Goal: Information Seeking & Learning: Check status

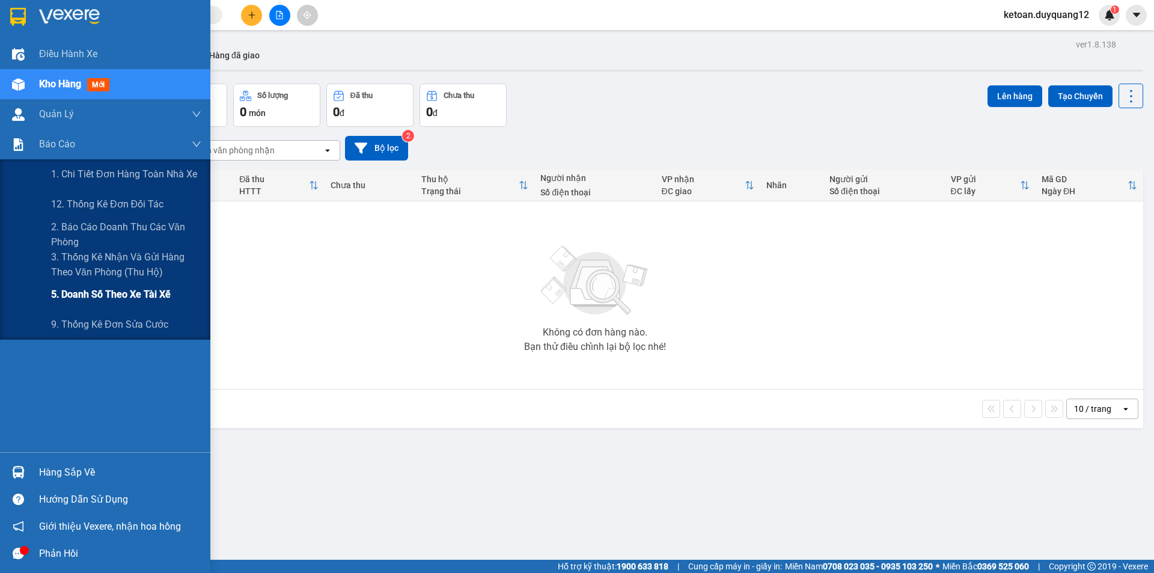
click at [70, 291] on span "5. Doanh số theo xe tài xế" at bounding box center [111, 294] width 120 height 15
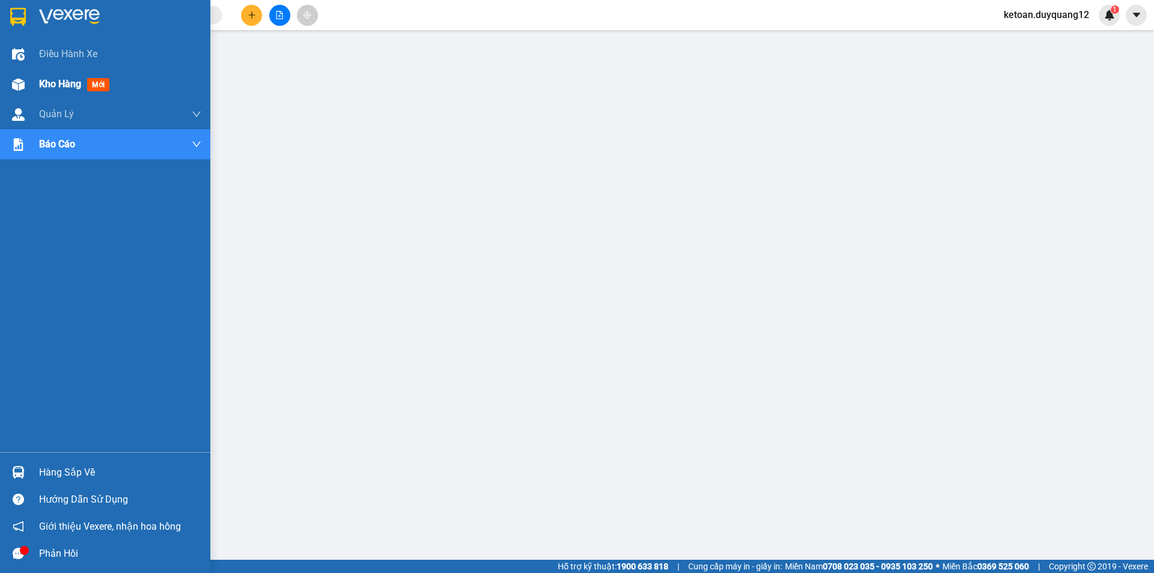
click at [68, 74] on div "Kho hàng mới" at bounding box center [120, 84] width 162 height 30
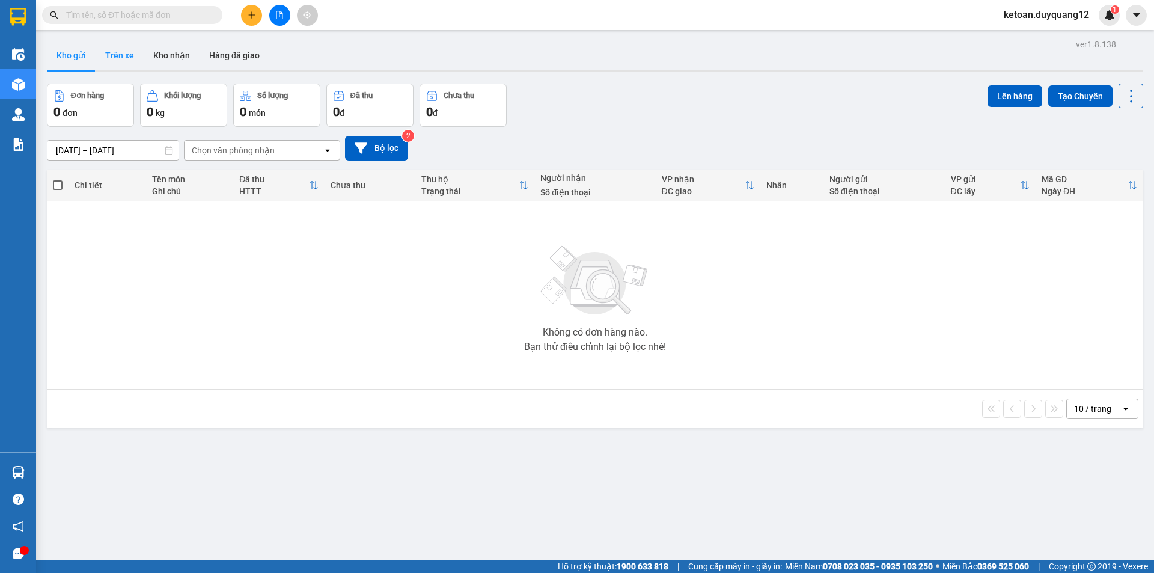
click at [129, 48] on button "Trên xe" at bounding box center [120, 55] width 48 height 29
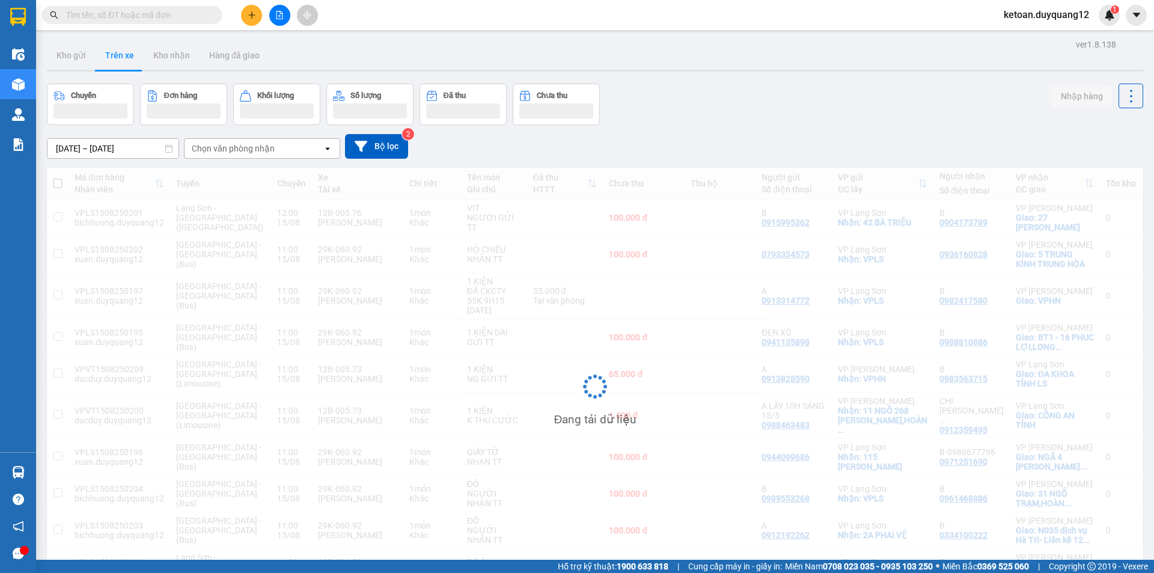
click at [123, 147] on input "[DATE] – [DATE]" at bounding box center [112, 148] width 131 height 19
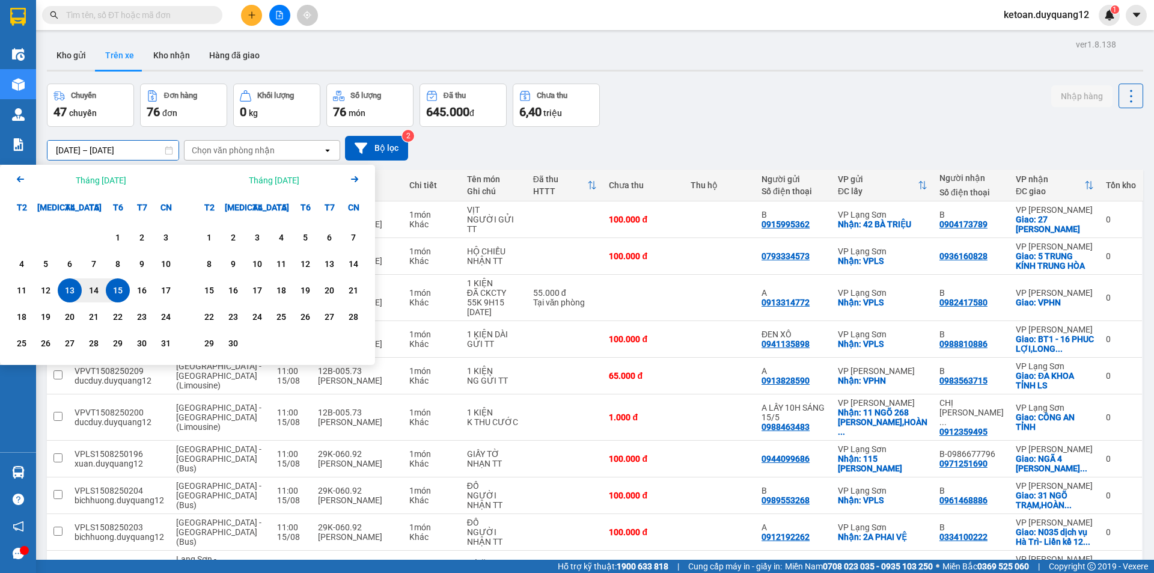
click at [116, 293] on div "15" at bounding box center [117, 290] width 17 height 14
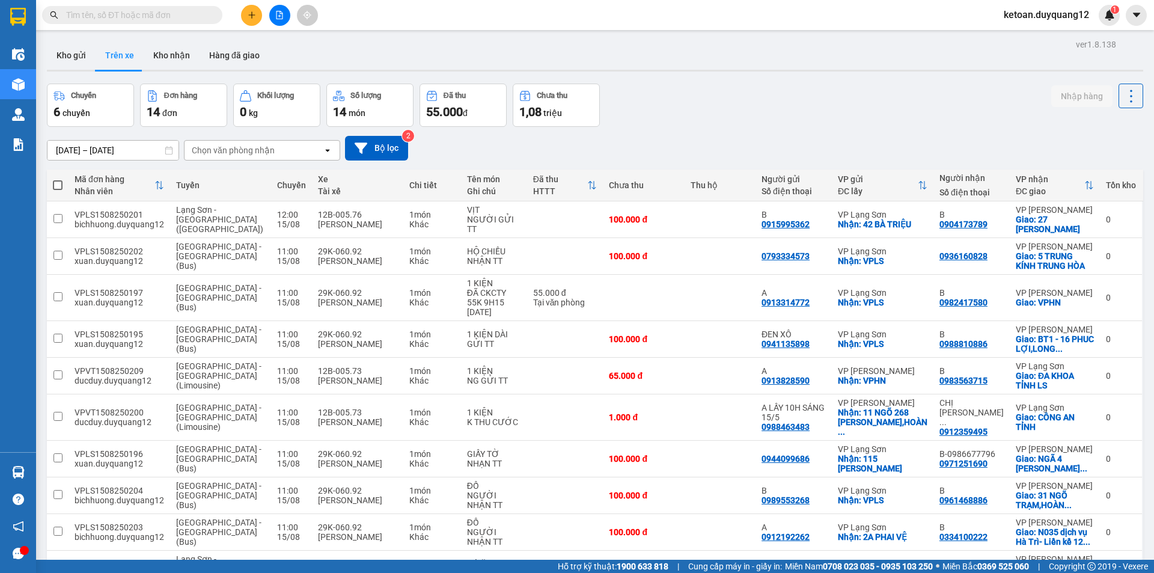
click at [109, 151] on input "[DATE] – [DATE]" at bounding box center [112, 150] width 131 height 19
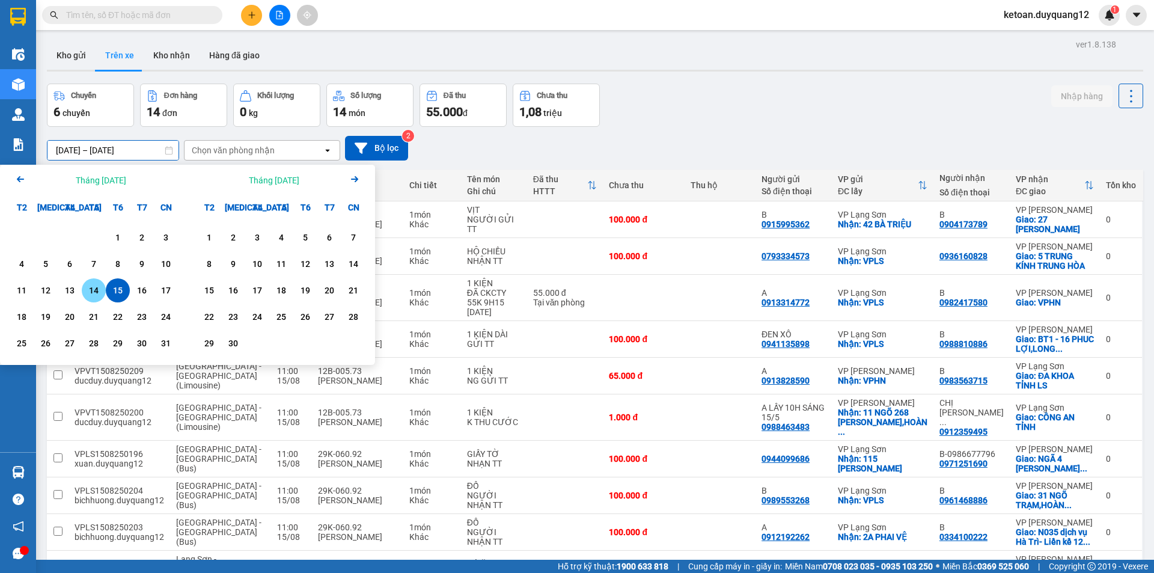
click at [100, 289] on div "14" at bounding box center [93, 290] width 17 height 14
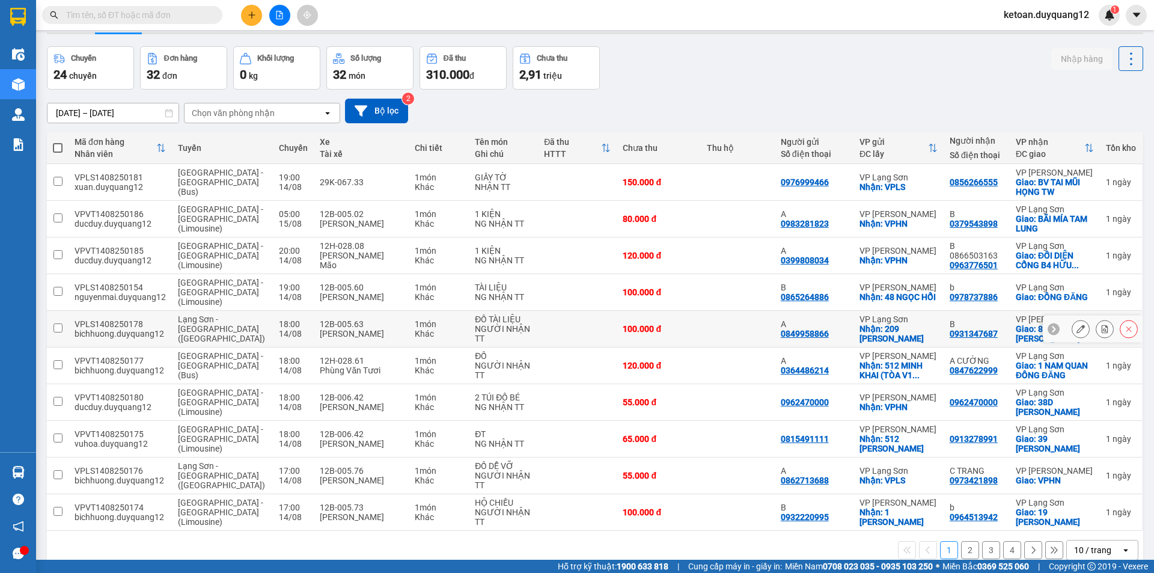
scroll to position [58, 0]
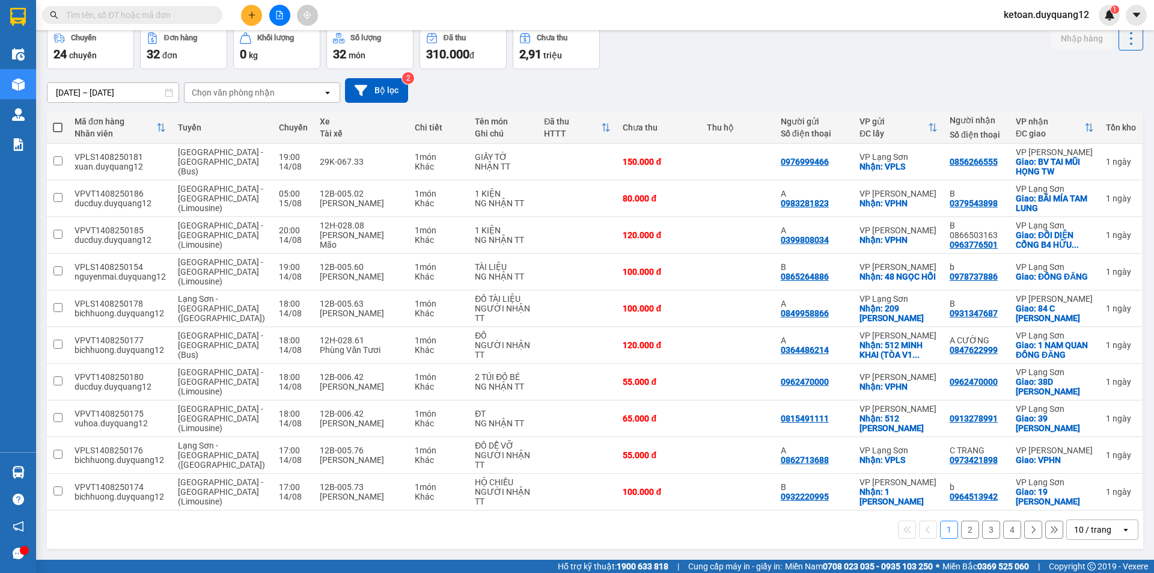
click at [961, 526] on button "2" at bounding box center [970, 530] width 18 height 18
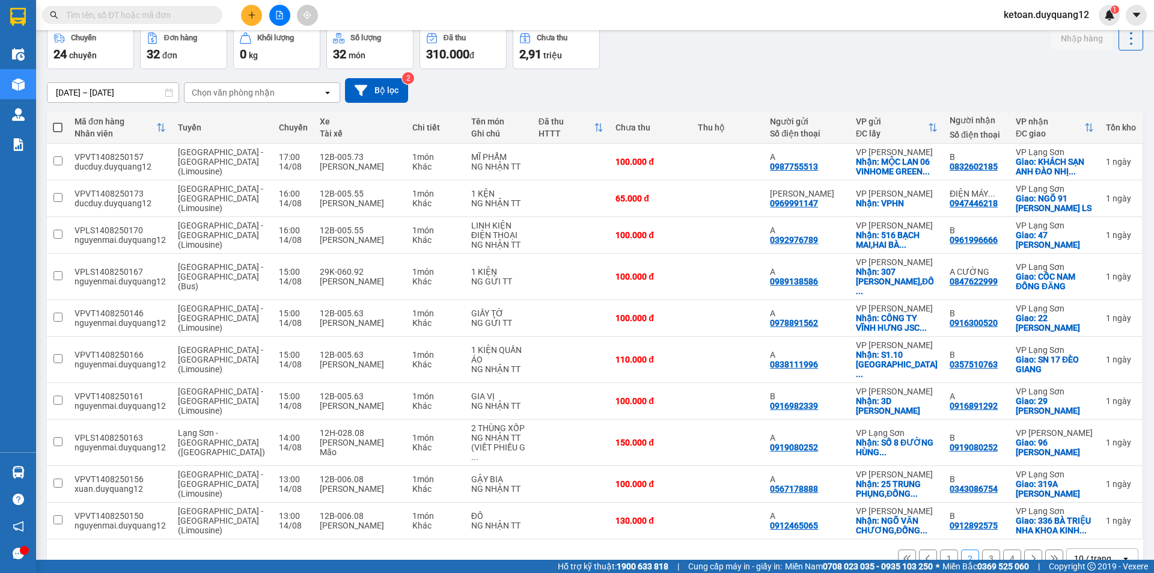
click at [982, 549] on button "3" at bounding box center [991, 558] width 18 height 18
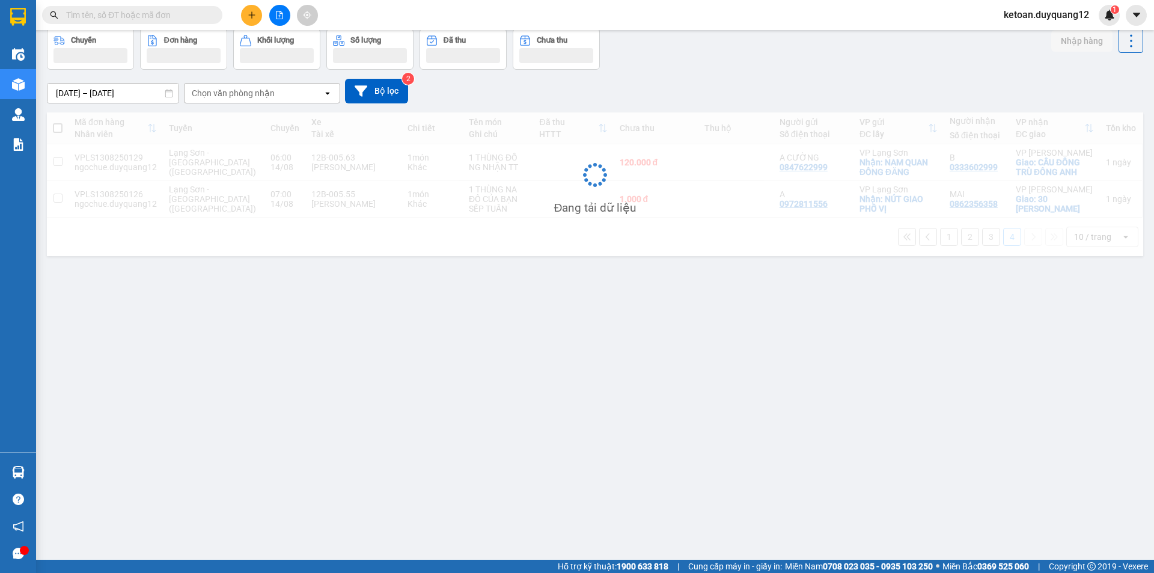
scroll to position [55, 0]
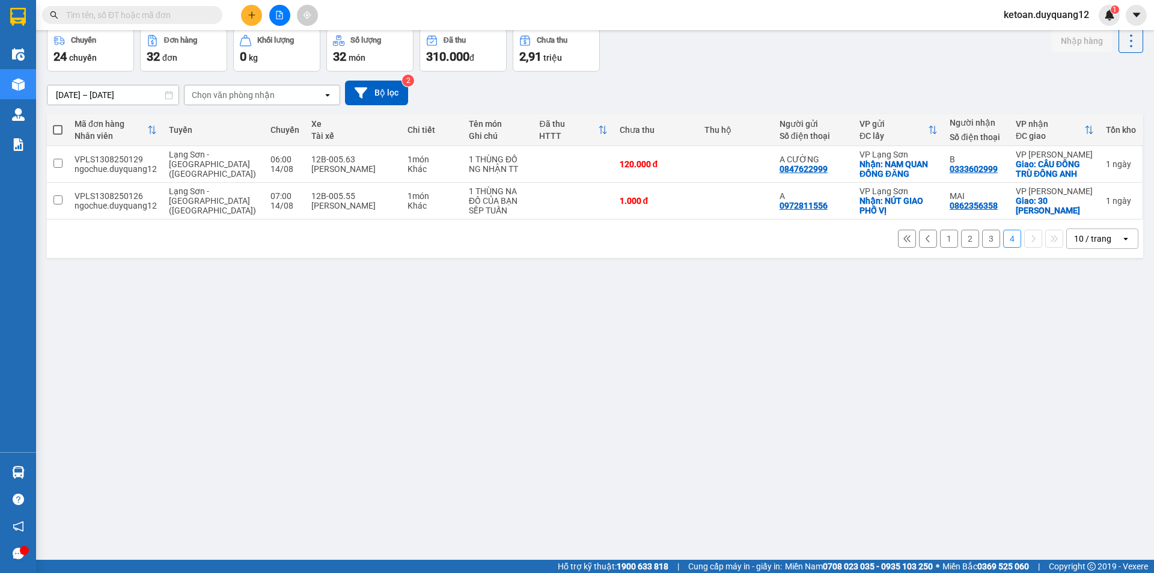
click at [944, 243] on button "1" at bounding box center [949, 239] width 18 height 18
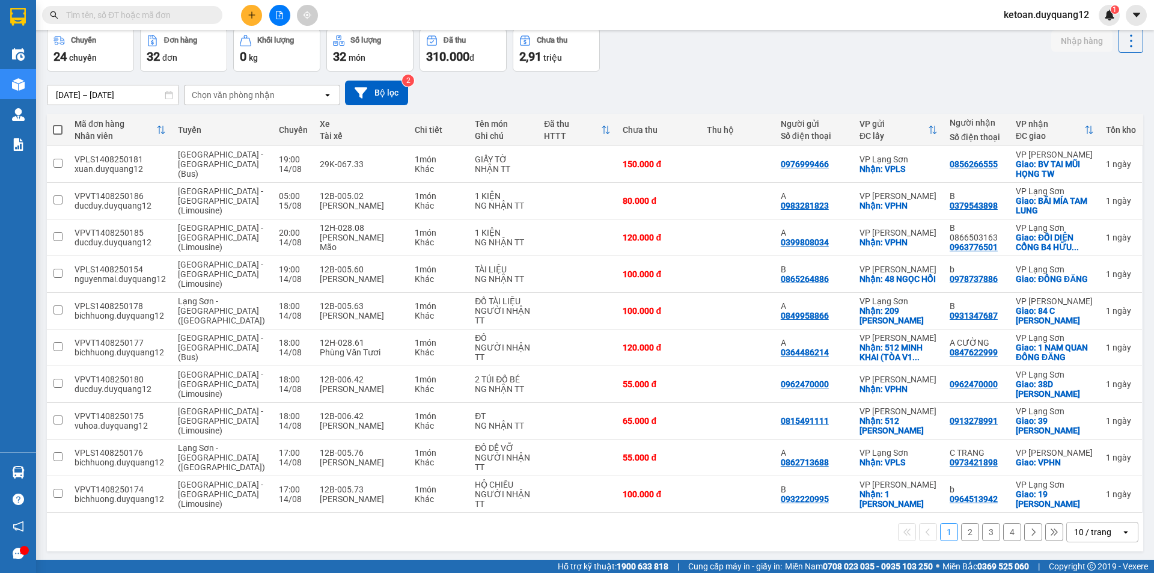
click at [94, 96] on input "[DATE] – [DATE]" at bounding box center [112, 94] width 131 height 19
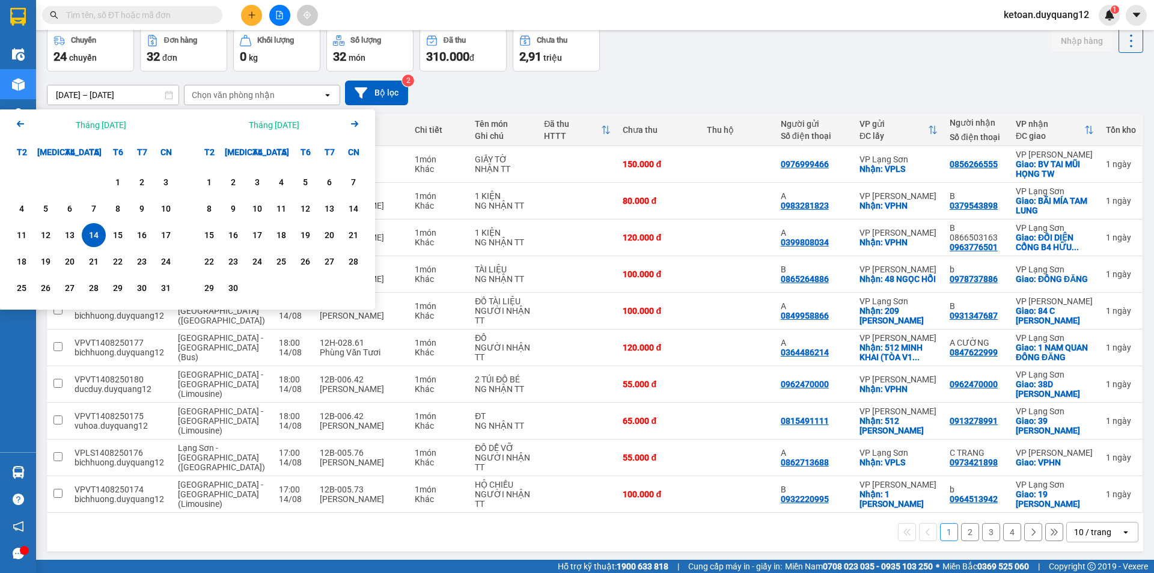
click at [94, 239] on div "14" at bounding box center [93, 235] width 17 height 14
type input "[DATE] – [DATE]"
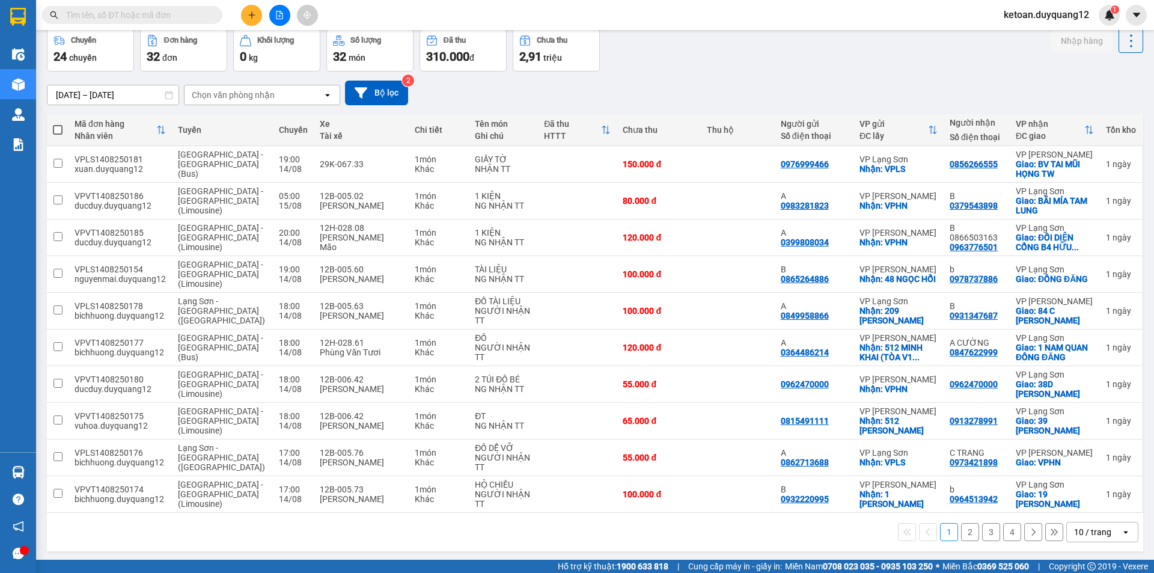
click at [961, 530] on button "2" at bounding box center [970, 532] width 18 height 18
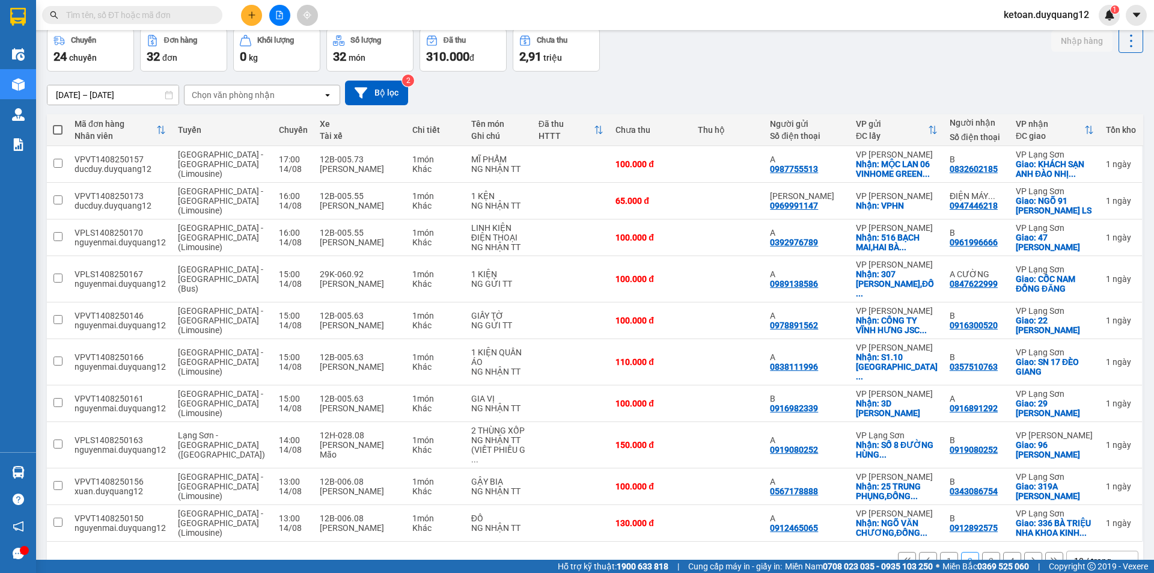
click at [984, 552] on button "3" at bounding box center [991, 561] width 18 height 18
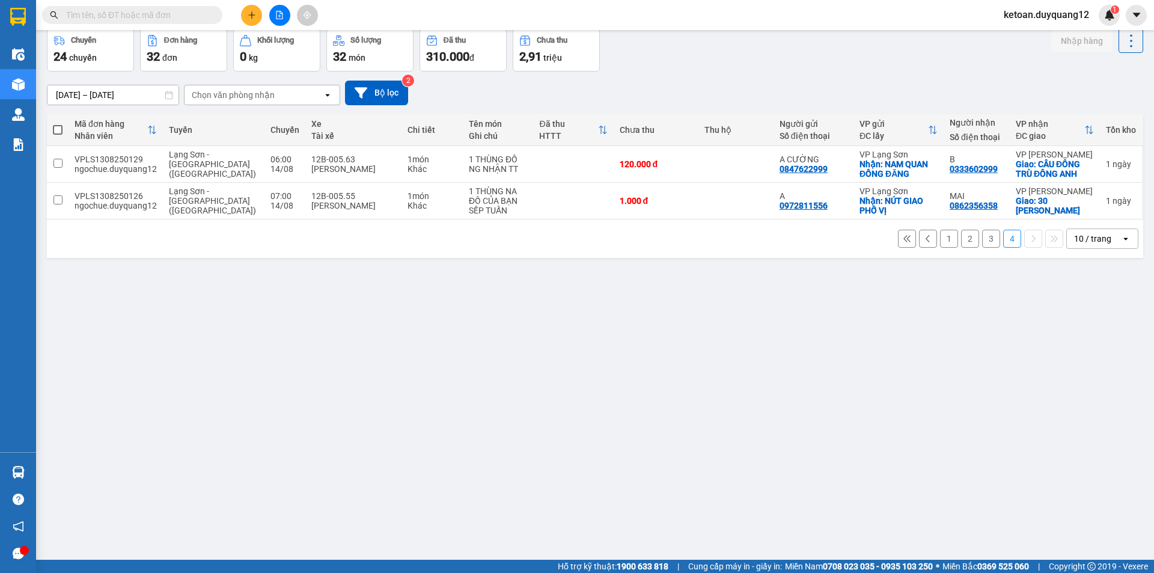
click at [940, 241] on button "1" at bounding box center [949, 239] width 18 height 18
